Goal: Task Accomplishment & Management: Manage account settings

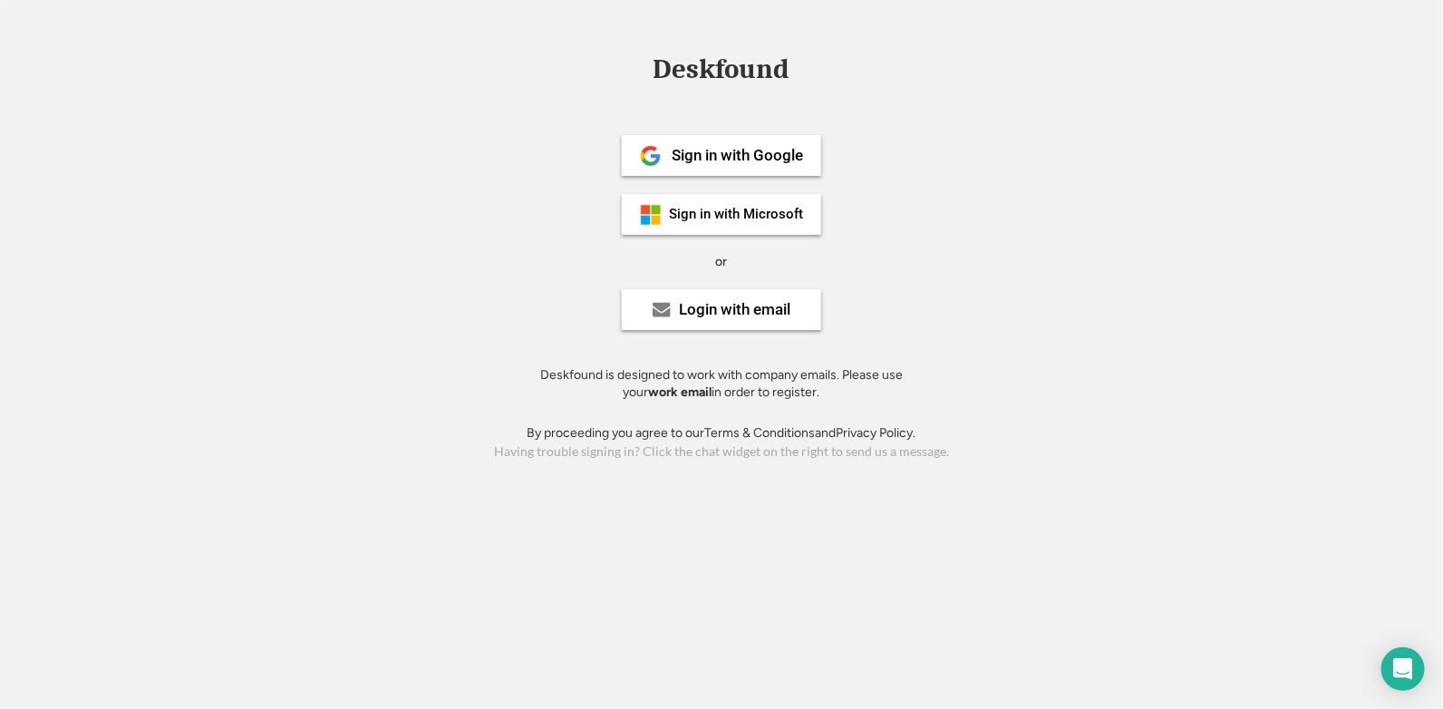
drag, startPoint x: 698, startPoint y: 221, endPoint x: 989, endPoint y: 256, distance: 293.0
click at [989, 256] on div "Deskfound Sign in with Google Sign in with Microsoft or Login with email Deskfo…" at bounding box center [721, 259] width 1443 height 409
click at [775, 318] on div "Login with email" at bounding box center [721, 309] width 199 height 41
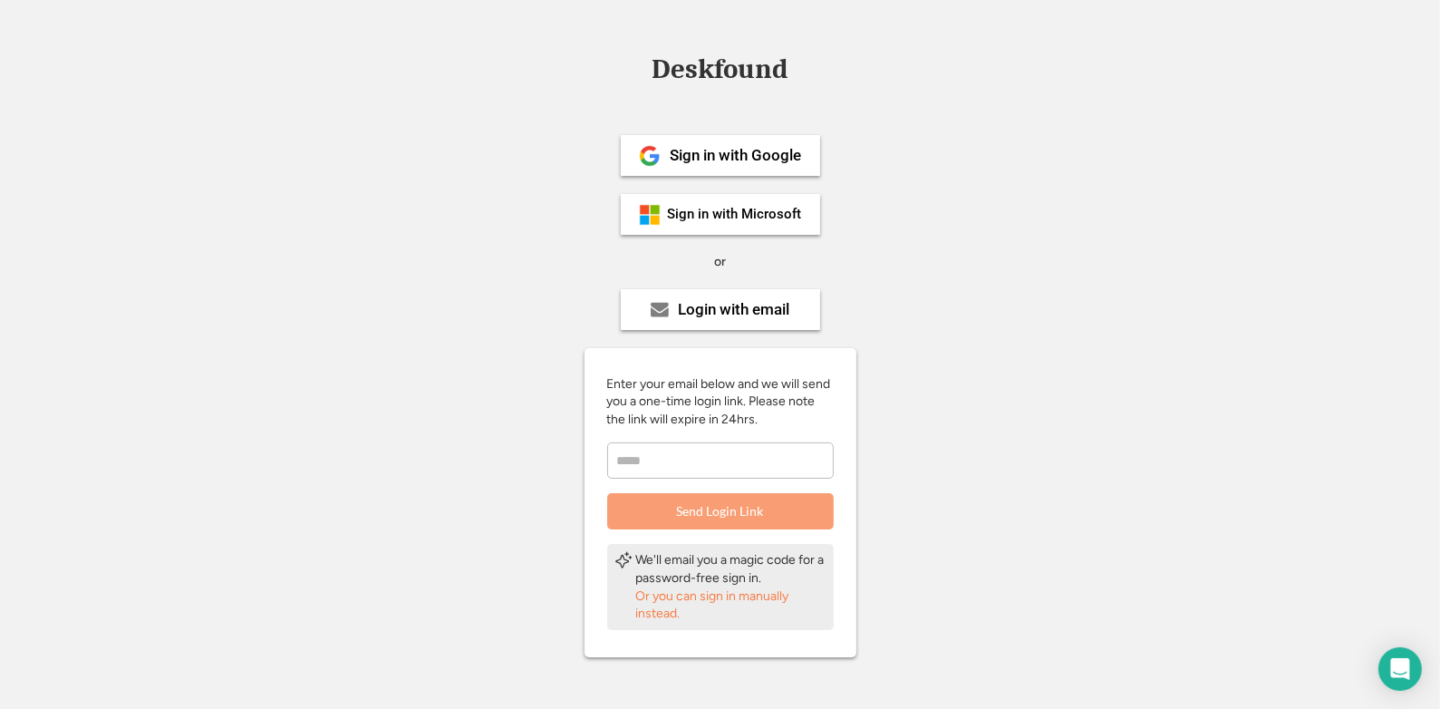
click at [741, 445] on input "email" at bounding box center [720, 460] width 227 height 36
type input "**********"
click at [758, 510] on button "Send Login Link" at bounding box center [720, 511] width 227 height 36
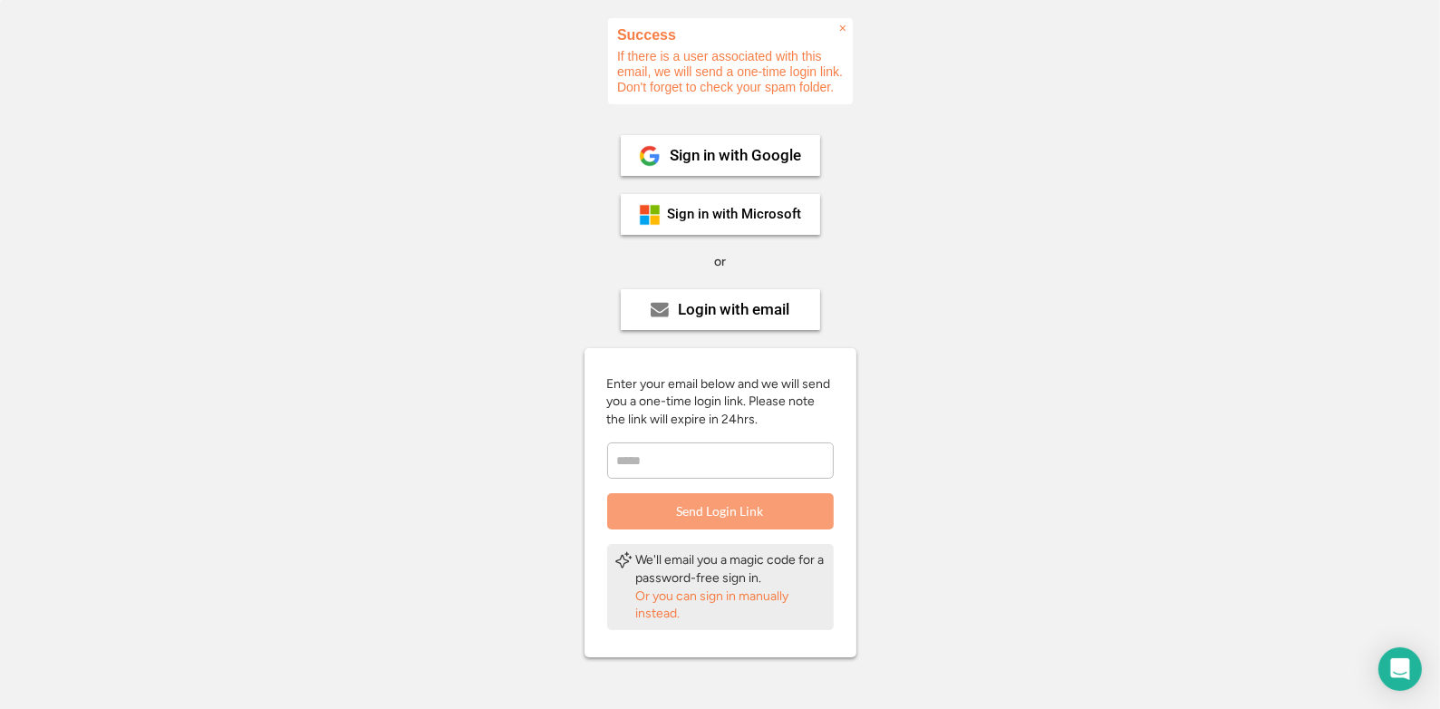
click at [843, 29] on span "×" at bounding box center [842, 28] width 7 height 15
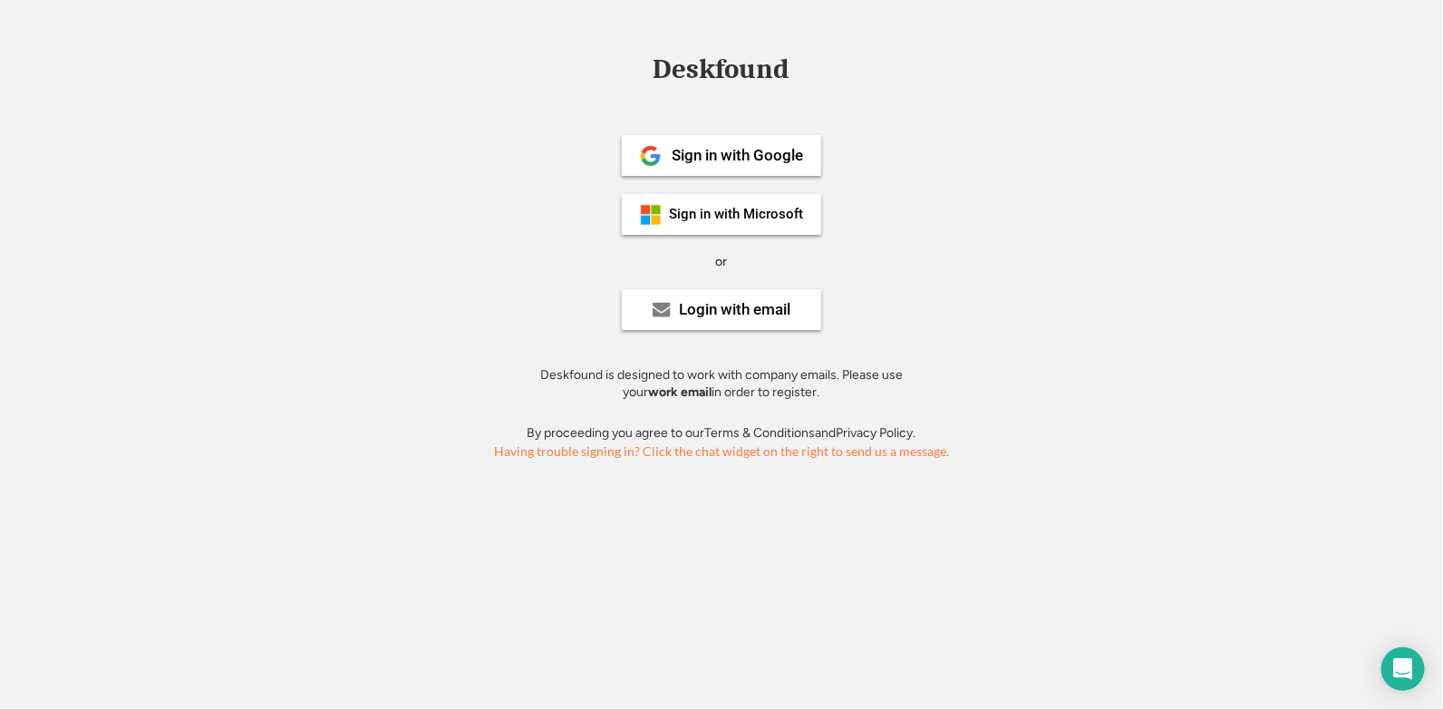
click at [839, 451] on div "Having trouble signing in? Click the chat widget on the right to send us a mess…" at bounding box center [721, 450] width 1443 height 19
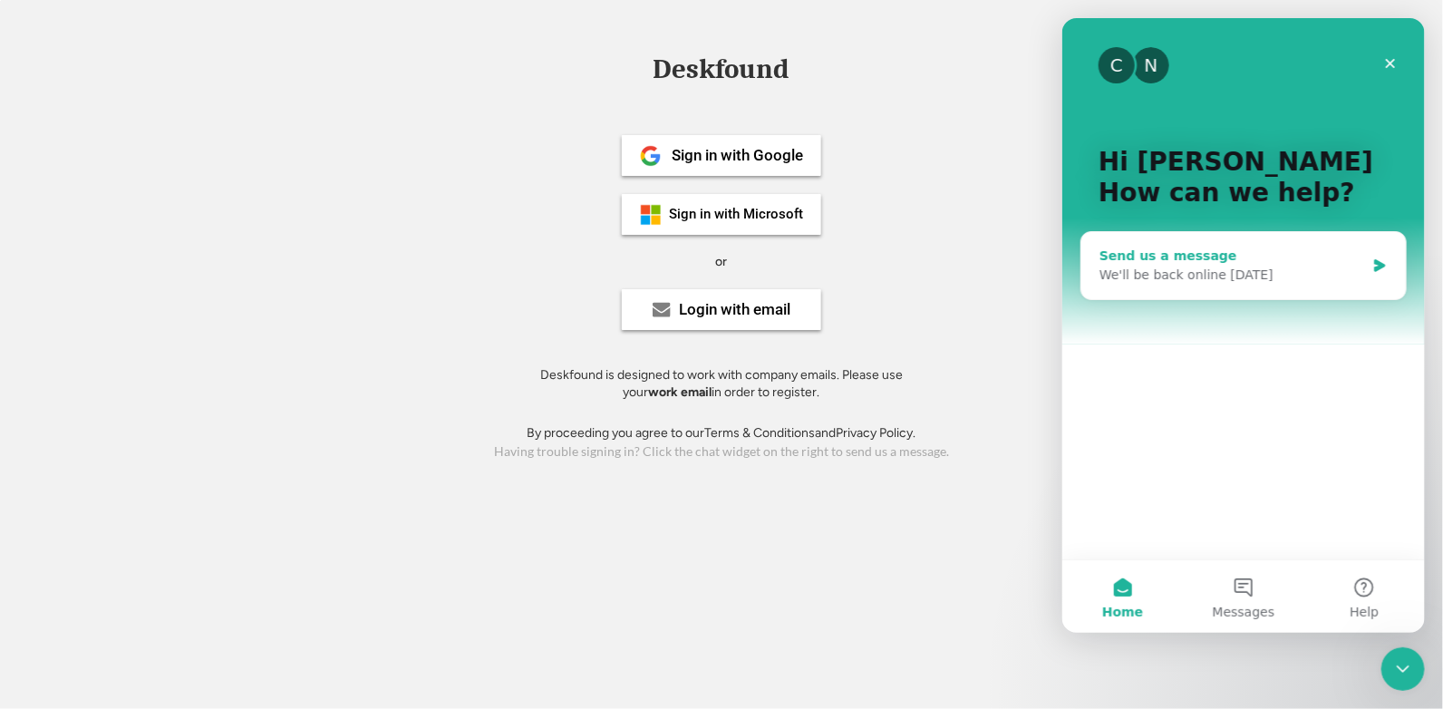
click at [1209, 275] on div "We'll be back online tomorrow" at bounding box center [1230, 274] width 265 height 19
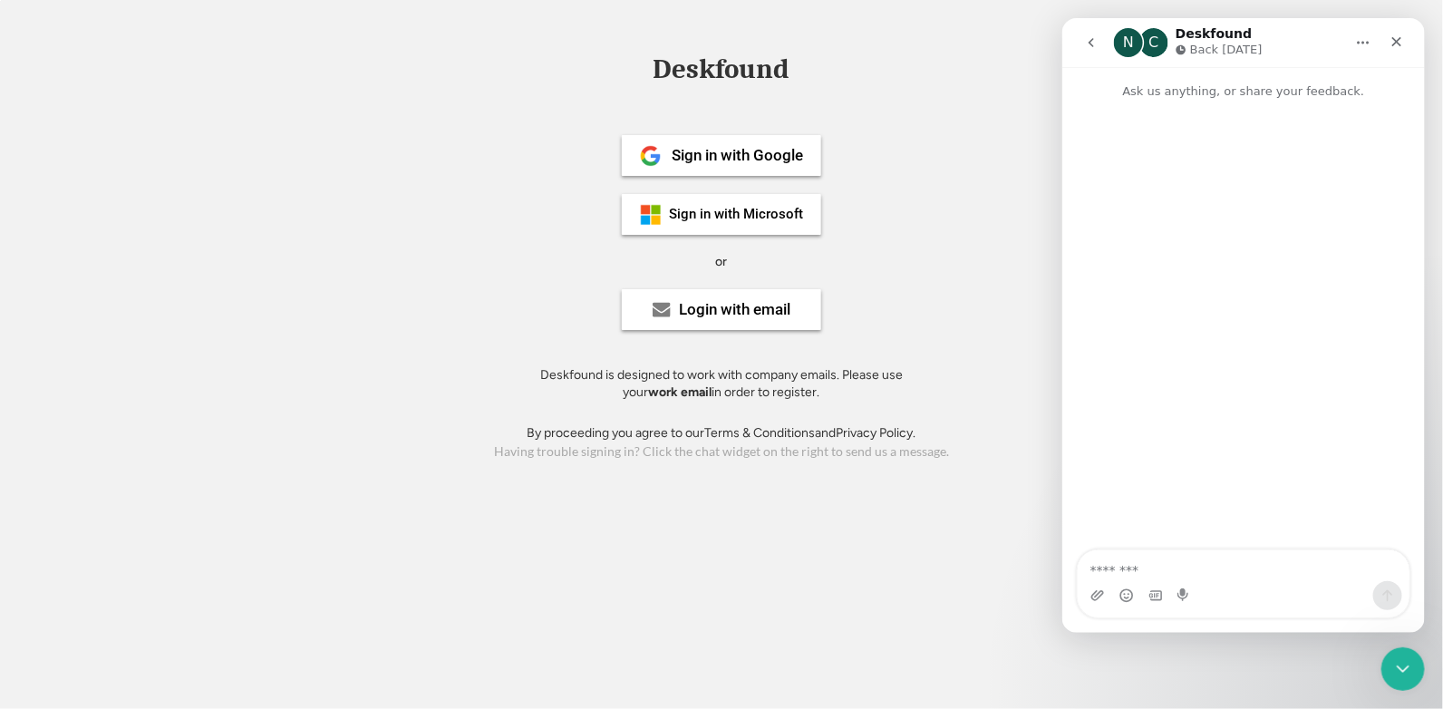
click at [1166, 562] on textarea "Message…" at bounding box center [1242, 565] width 332 height 31
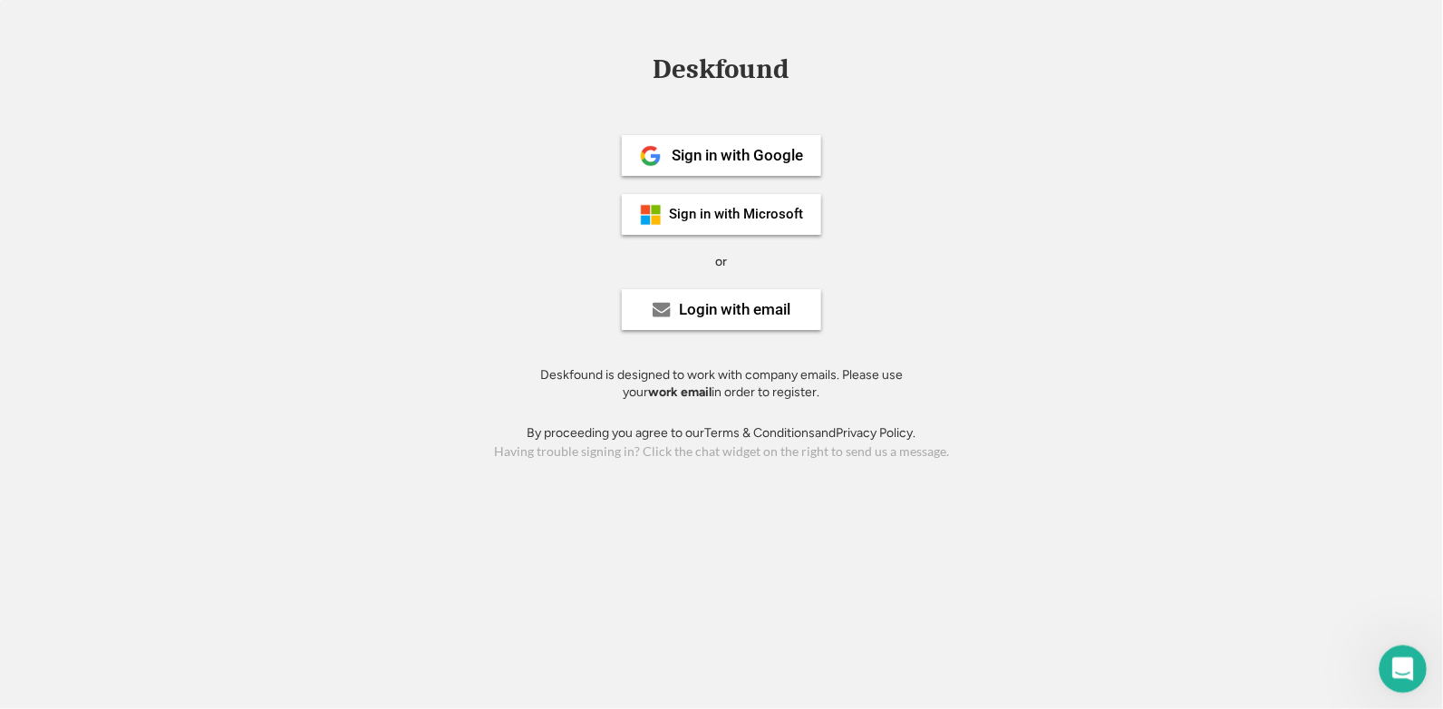
click at [1390, 662] on icon "Open Intercom Messenger" at bounding box center [1400, 667] width 30 height 30
click at [741, 210] on div "Sign in with Microsoft" at bounding box center [736, 215] width 134 height 14
click at [720, 152] on div "Sign in with Google" at bounding box center [736, 155] width 131 height 15
